Goal: Information Seeking & Learning: Compare options

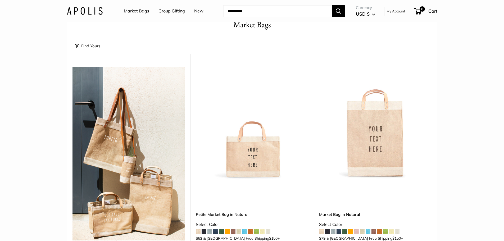
scroll to position [33, 0]
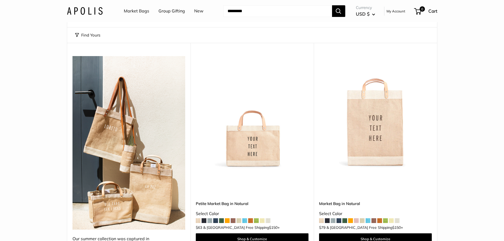
click at [0, 0] on img at bounding box center [0, 0] width 0 height 0
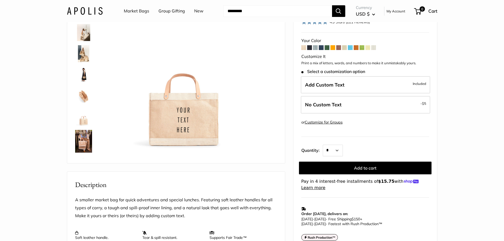
scroll to position [50, 0]
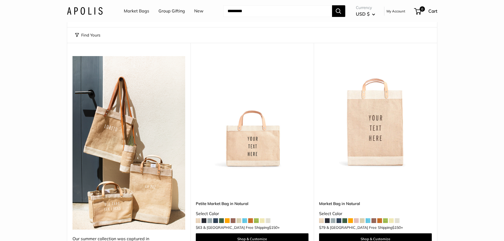
click at [0, 0] on img at bounding box center [0, 0] width 0 height 0
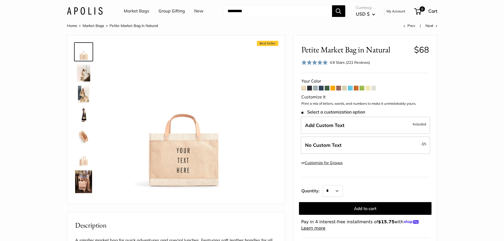
click at [327, 89] on span at bounding box center [327, 88] width 5 height 5
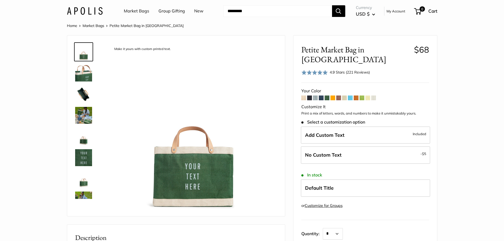
click at [314, 96] on span at bounding box center [315, 98] width 5 height 5
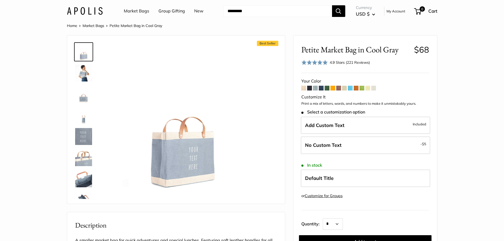
click at [369, 87] on span at bounding box center [368, 88] width 5 height 5
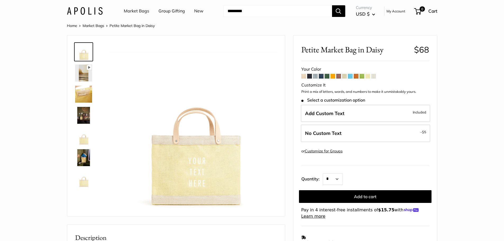
click at [350, 77] on span at bounding box center [350, 76] width 5 height 5
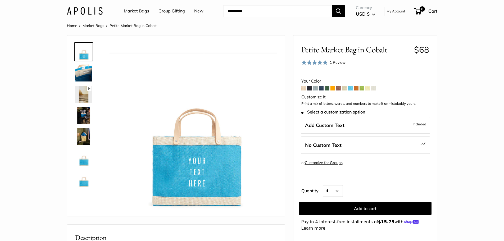
click at [357, 88] on span at bounding box center [356, 88] width 5 height 5
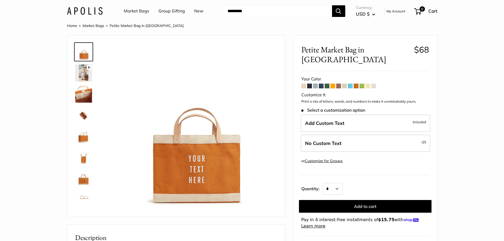
click at [327, 84] on span at bounding box center [327, 86] width 5 height 5
